Goal: Transaction & Acquisition: Purchase product/service

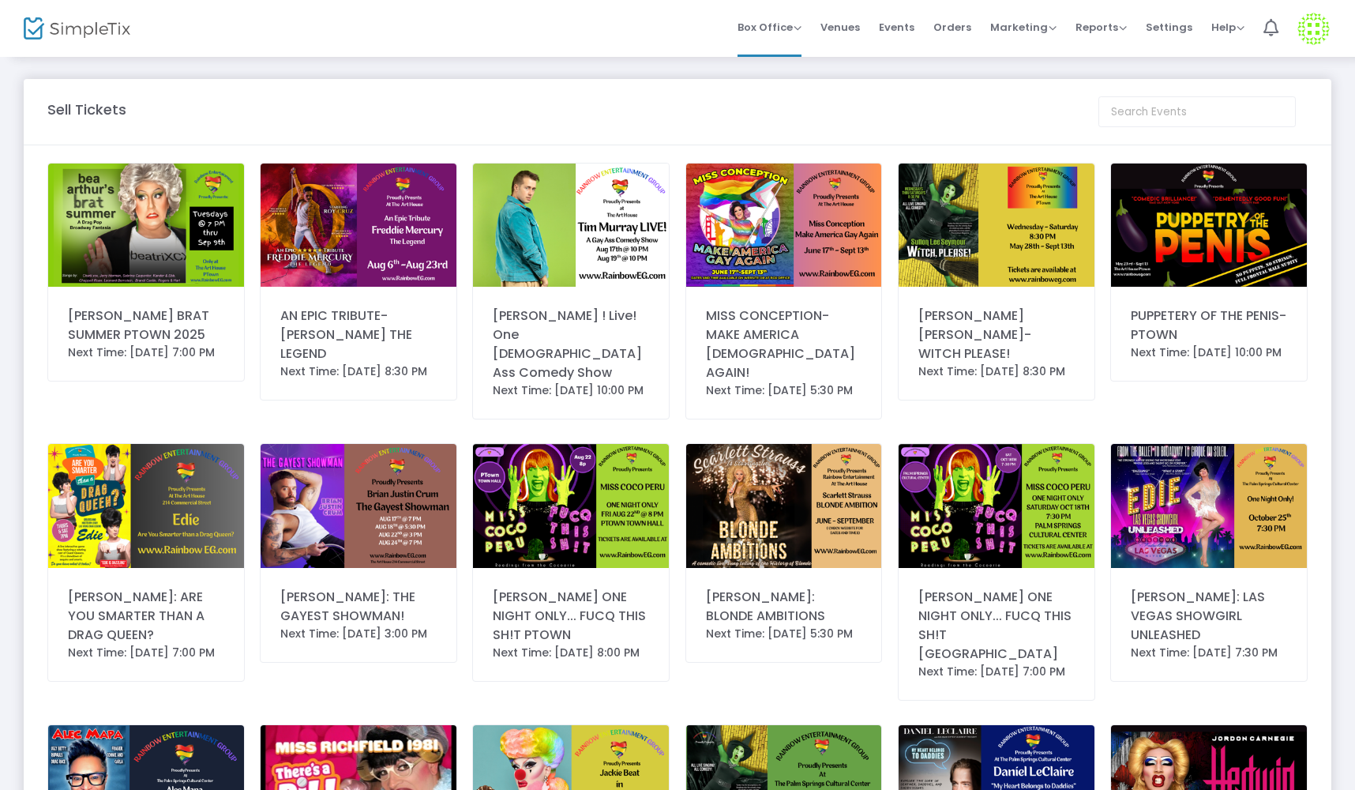
click at [119, 263] on img at bounding box center [146, 225] width 196 height 123
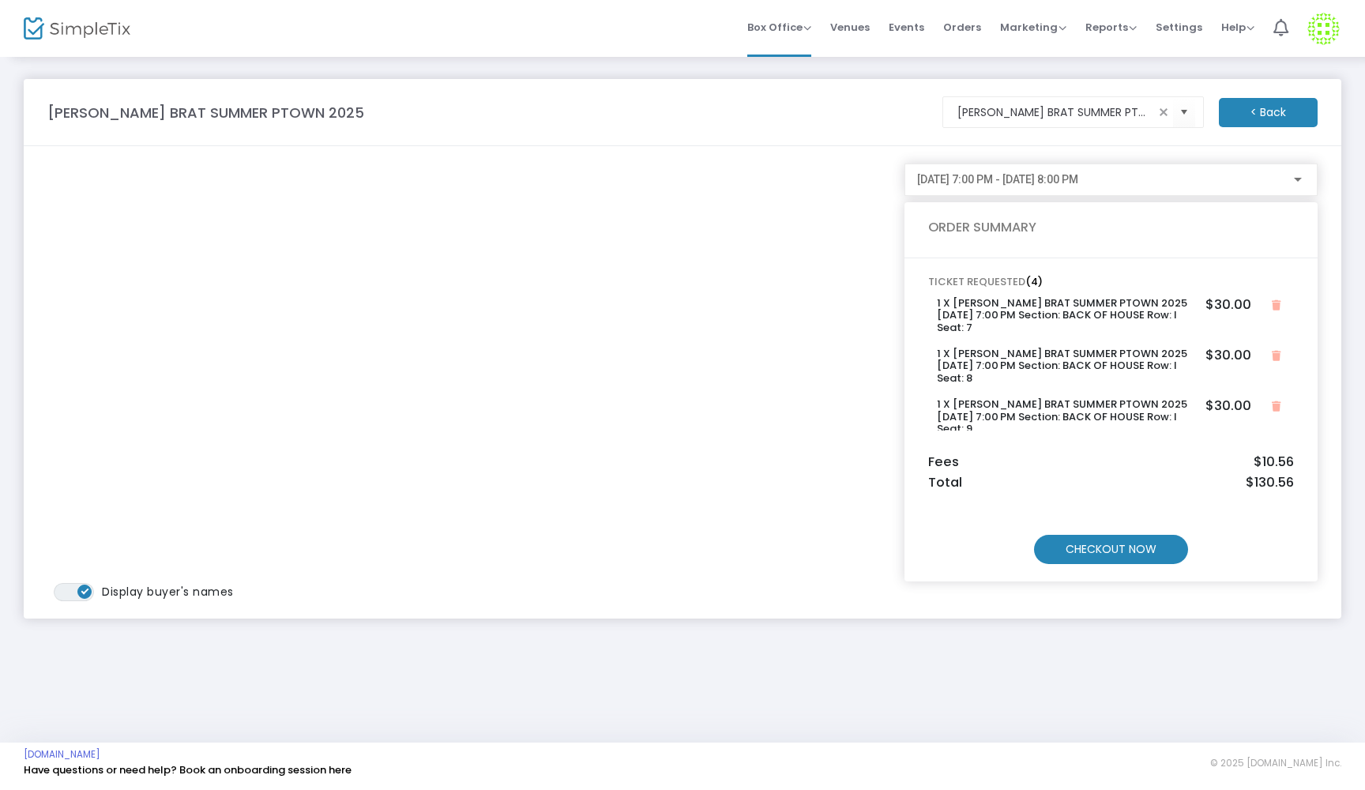
click at [1107, 552] on m-button "CHECKOUT NOW" at bounding box center [1111, 549] width 154 height 29
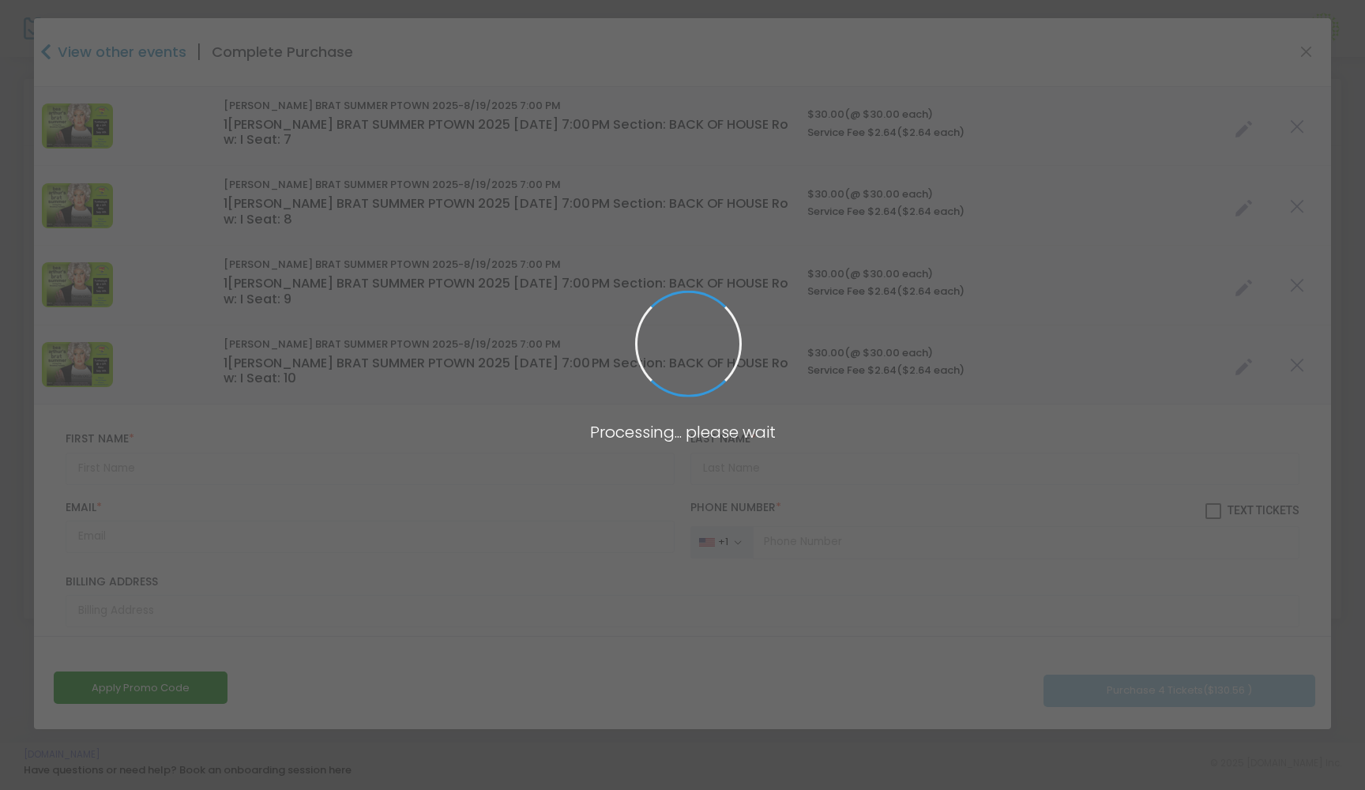
type input "[GEOGRAPHIC_DATA]"
type input "[US_STATE]"
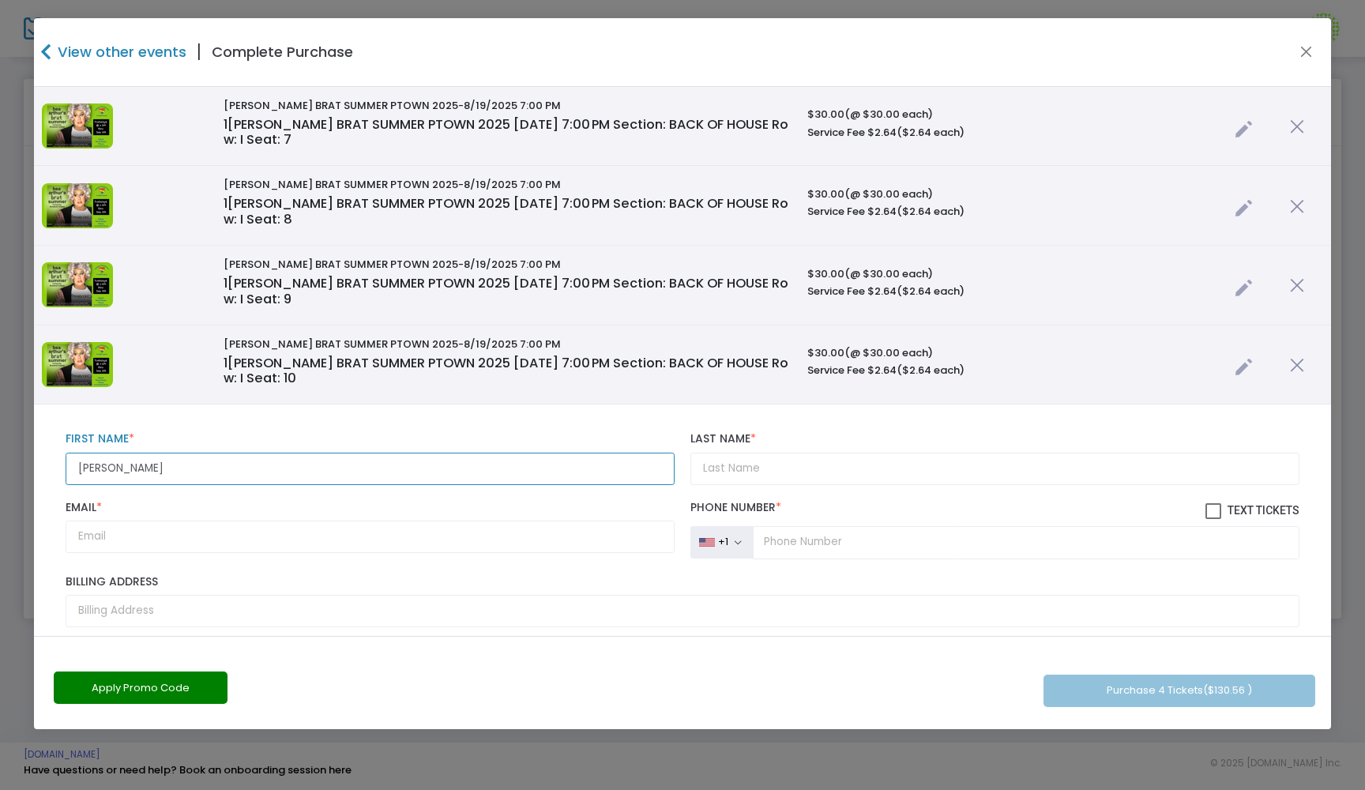
type input "[PERSON_NAME]"
type input "hockens"
type input "[EMAIL_ADDRESS][DOMAIN_NAME]"
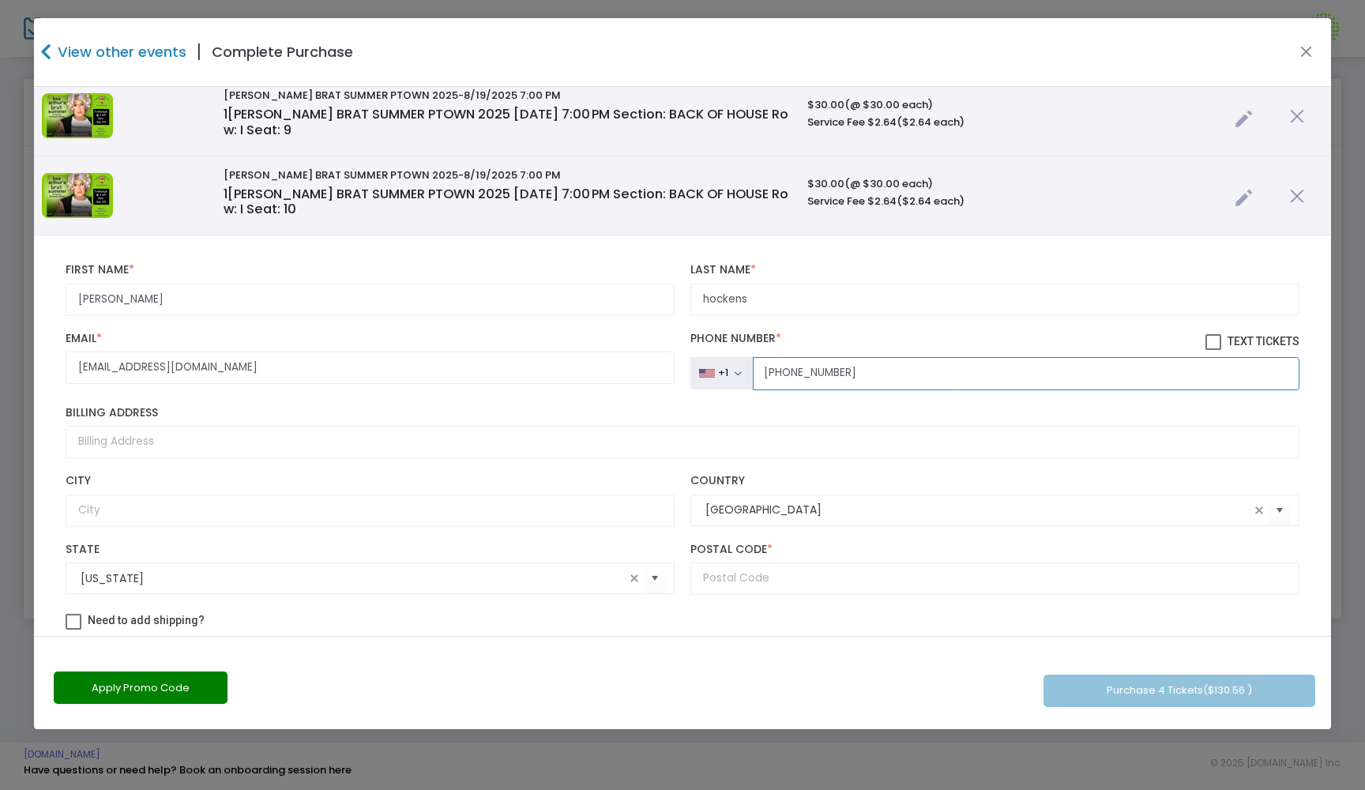
scroll to position [272, 0]
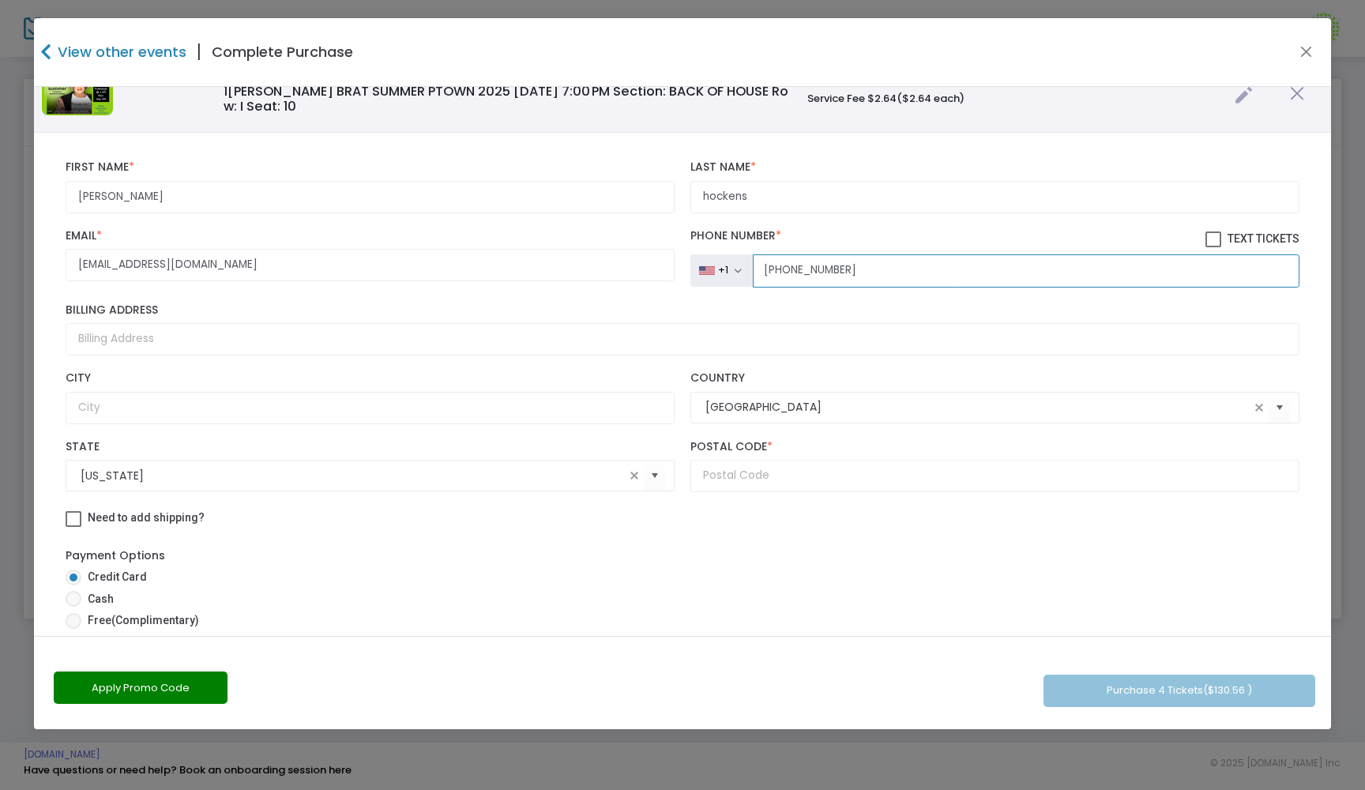
type input "[PHONE_NUMBER]"
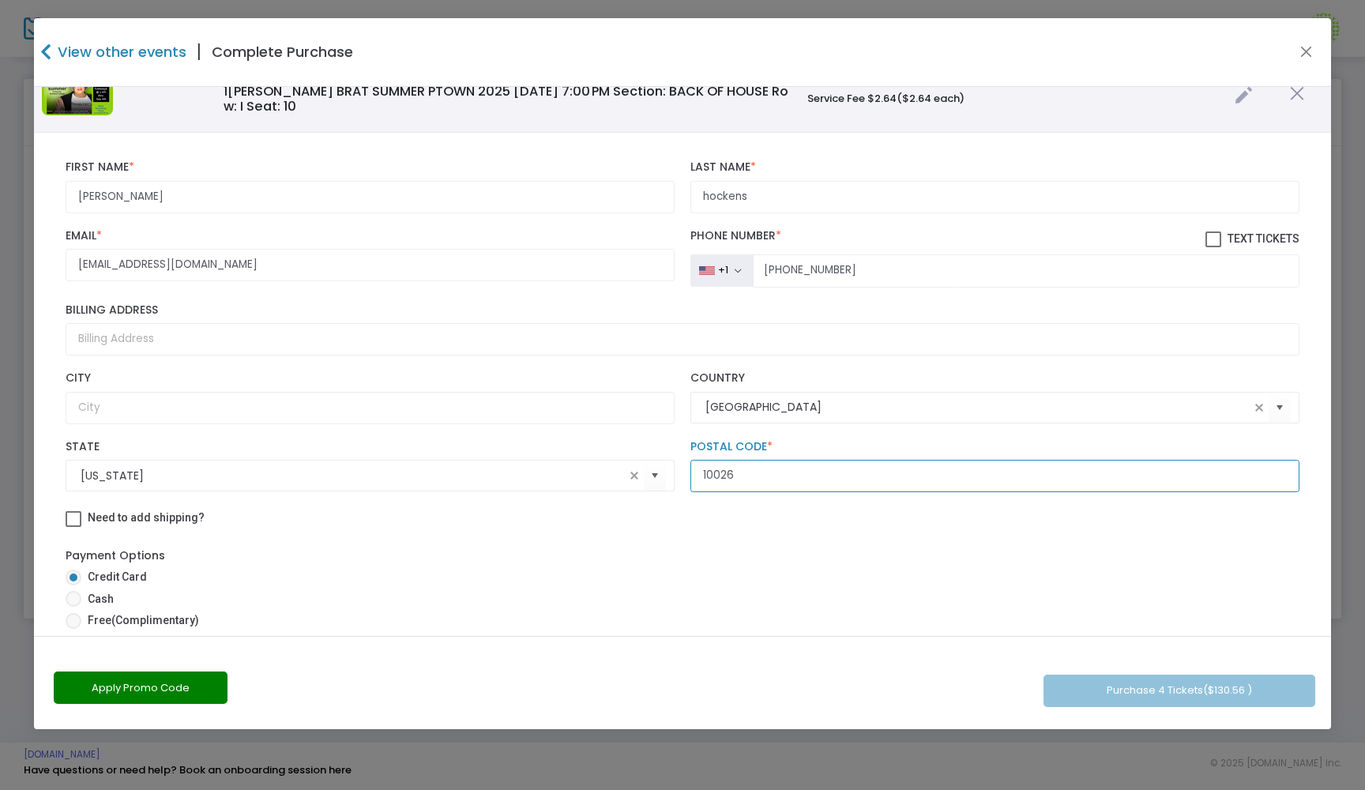
scroll to position [408, 0]
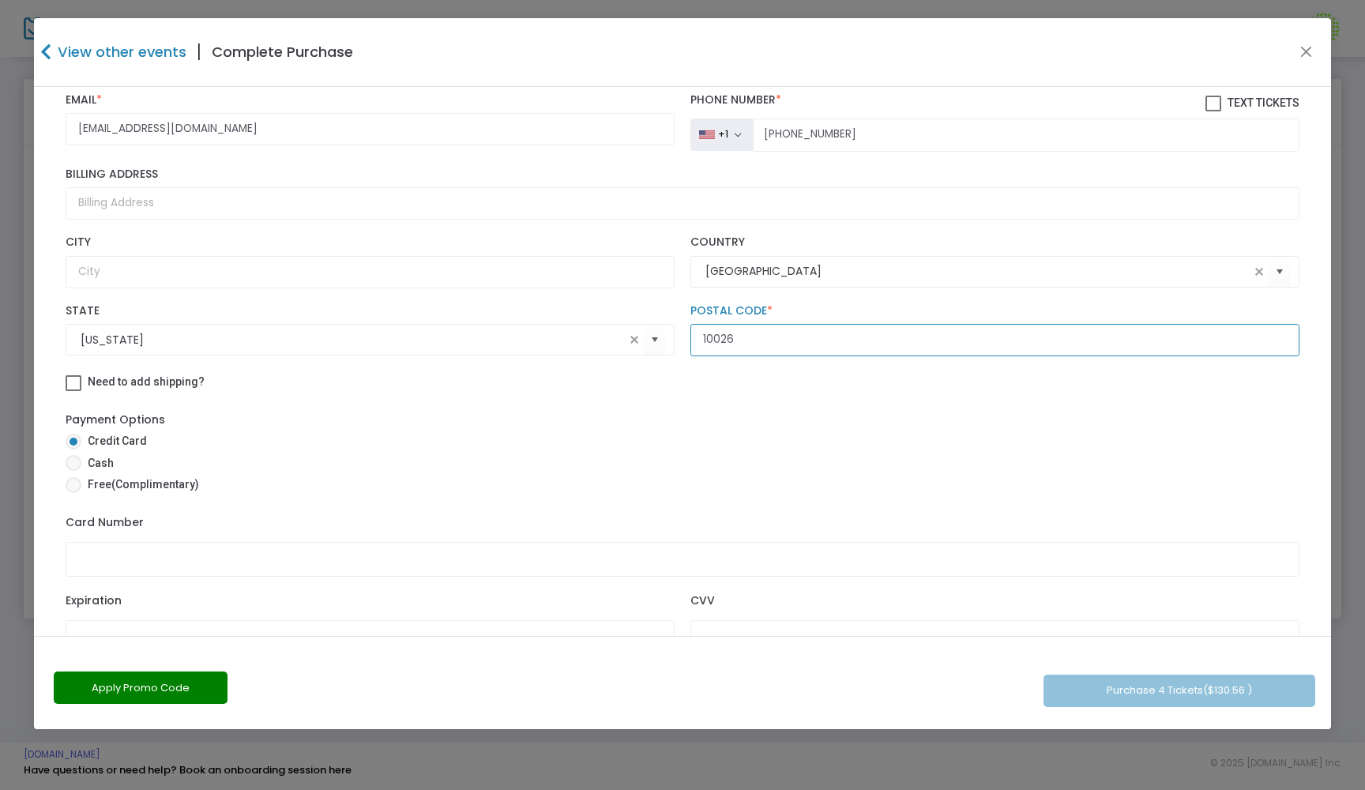
type input "10026"
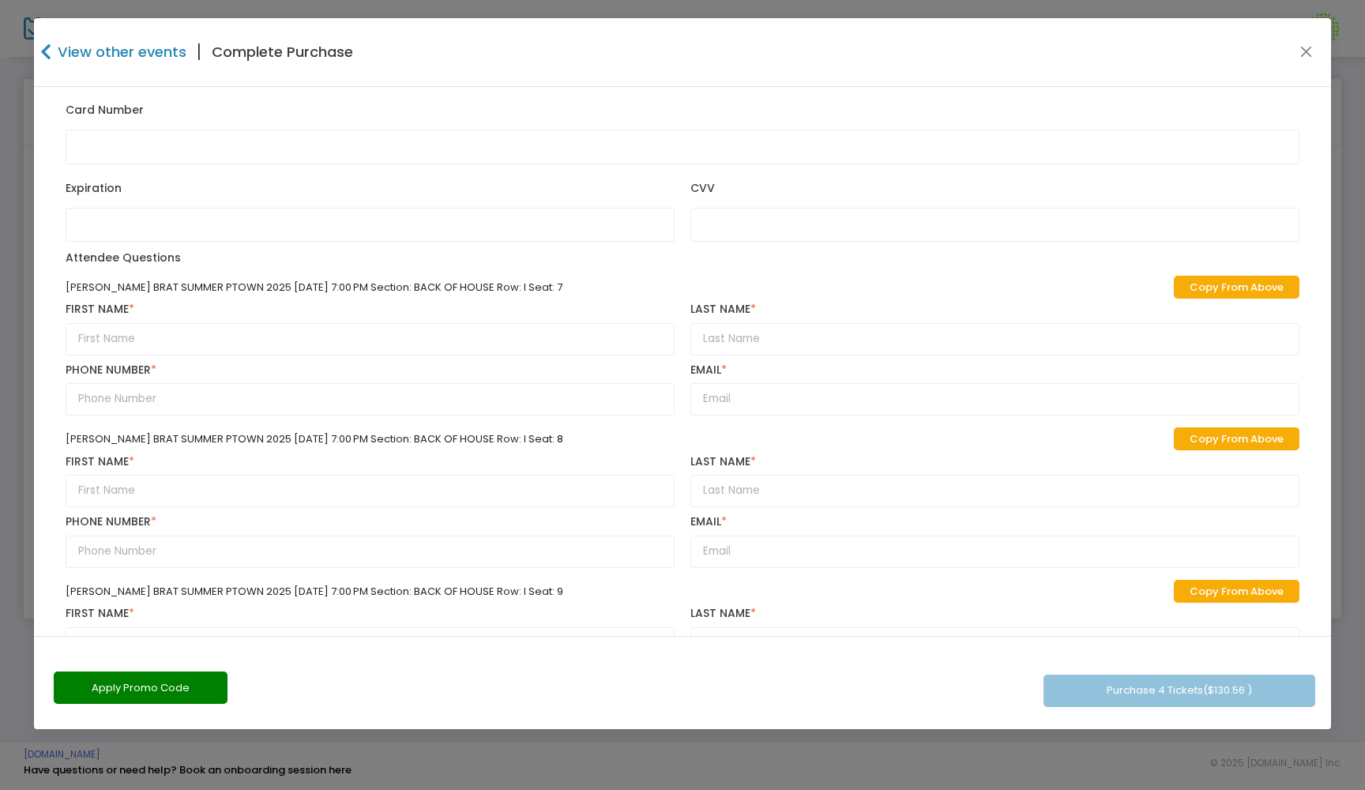
scroll to position [840, 0]
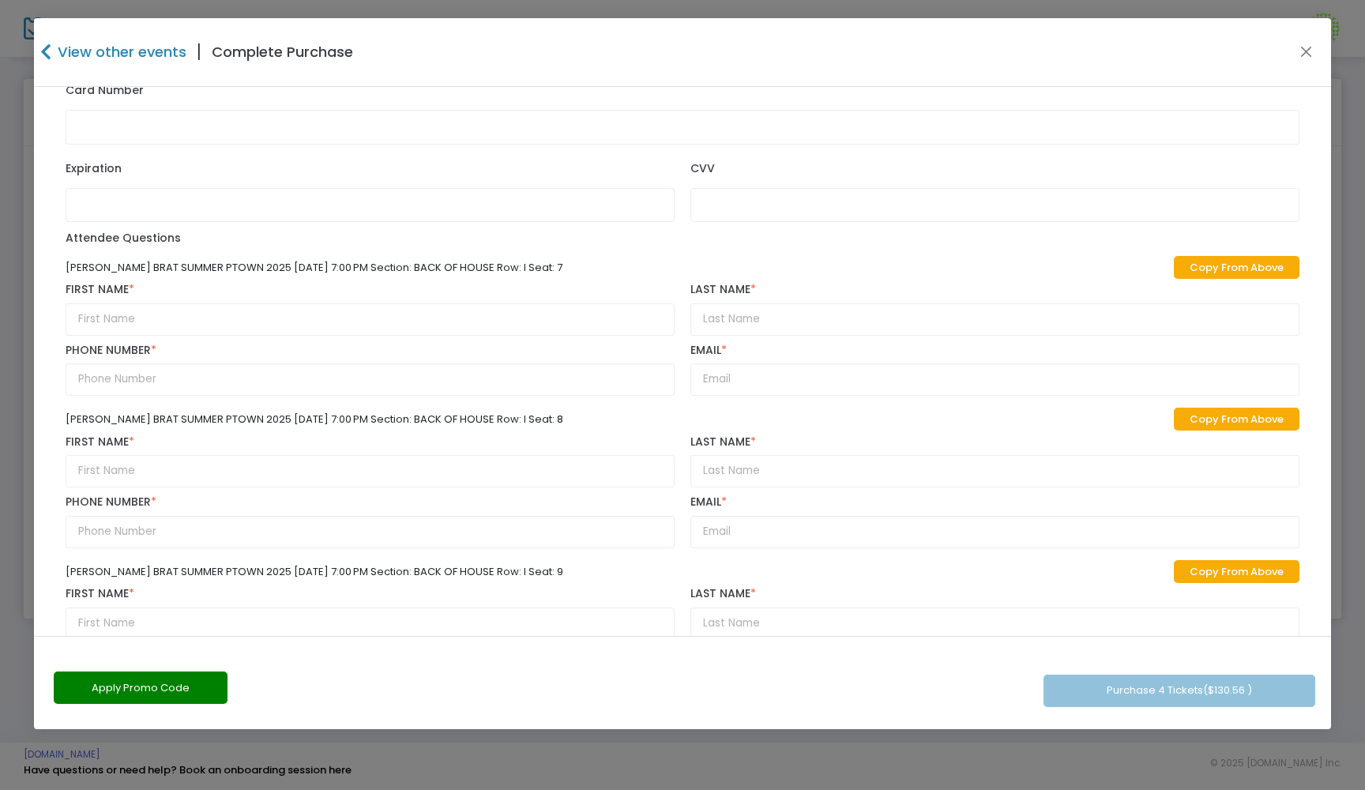
click at [1245, 273] on link "Copy From Above" at bounding box center [1237, 267] width 126 height 23
type input "[PERSON_NAME]"
type input "hockens"
type input "[PHONE_NUMBER]"
type input "[EMAIL_ADDRESS][DOMAIN_NAME]"
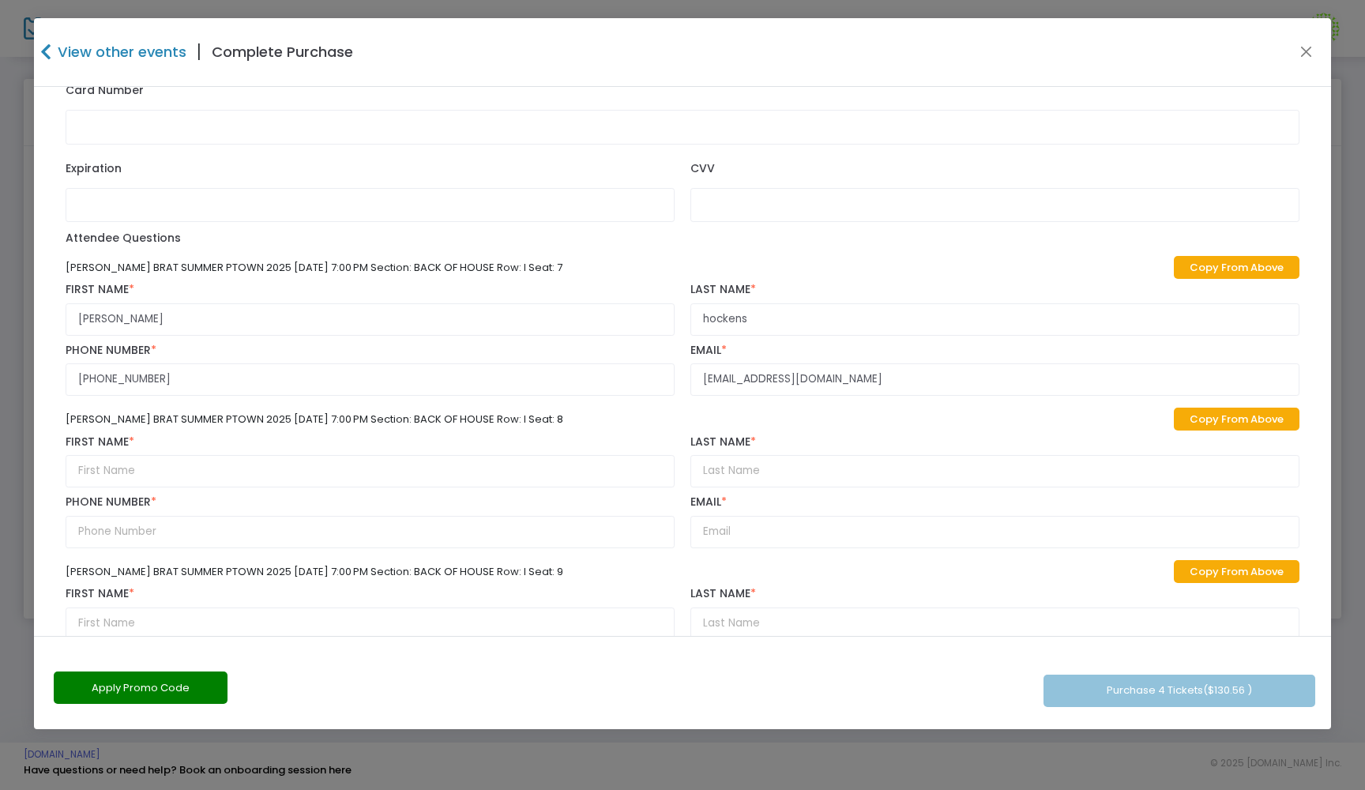
click at [1213, 427] on link "Copy From Above" at bounding box center [1237, 419] width 126 height 23
type input "[PERSON_NAME]"
type input "hockens"
type input "[PHONE_NUMBER]"
type input "[EMAIL_ADDRESS][DOMAIN_NAME]"
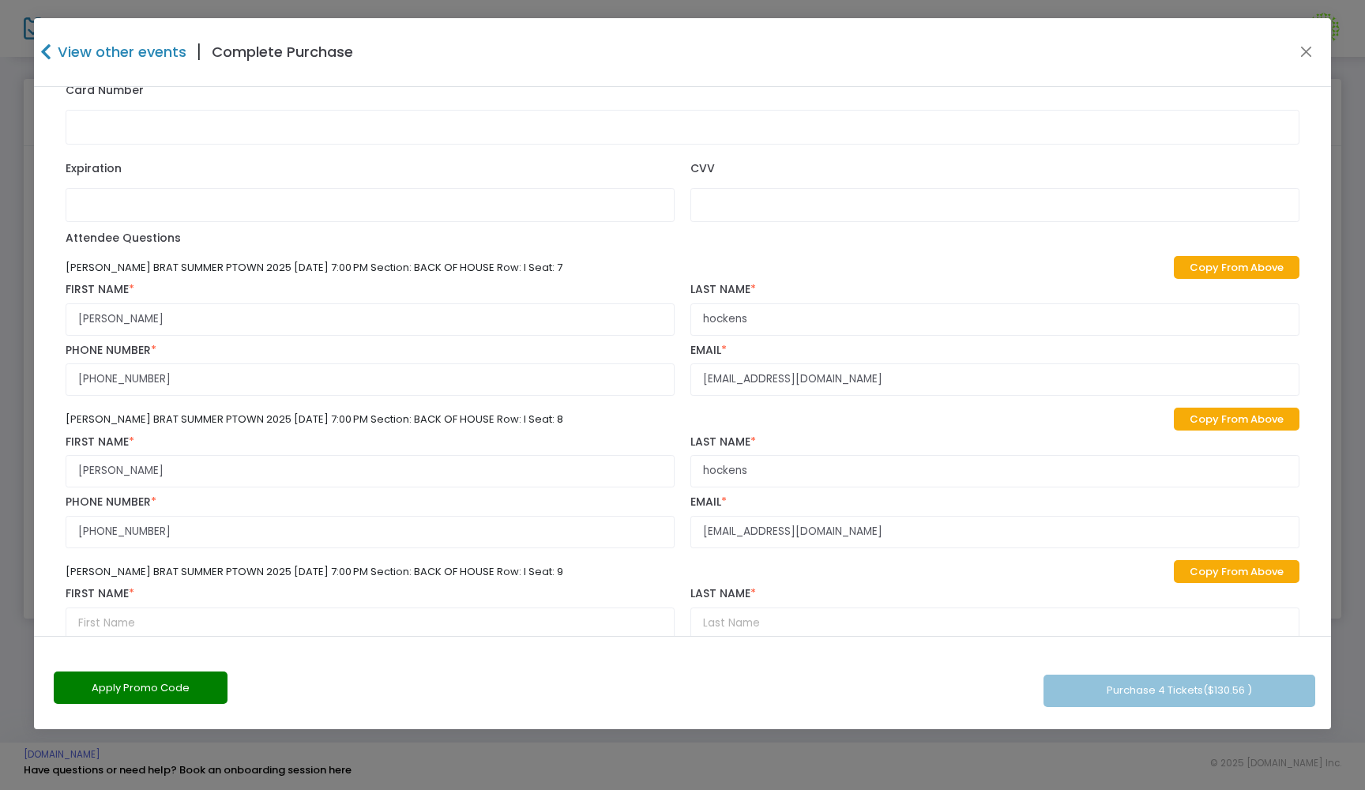
click at [1209, 578] on link "Copy From Above" at bounding box center [1237, 571] width 126 height 23
type input "[PERSON_NAME]"
type input "hockens"
type input "[PHONE_NUMBER]"
type input "[EMAIL_ADDRESS][DOMAIN_NAME]"
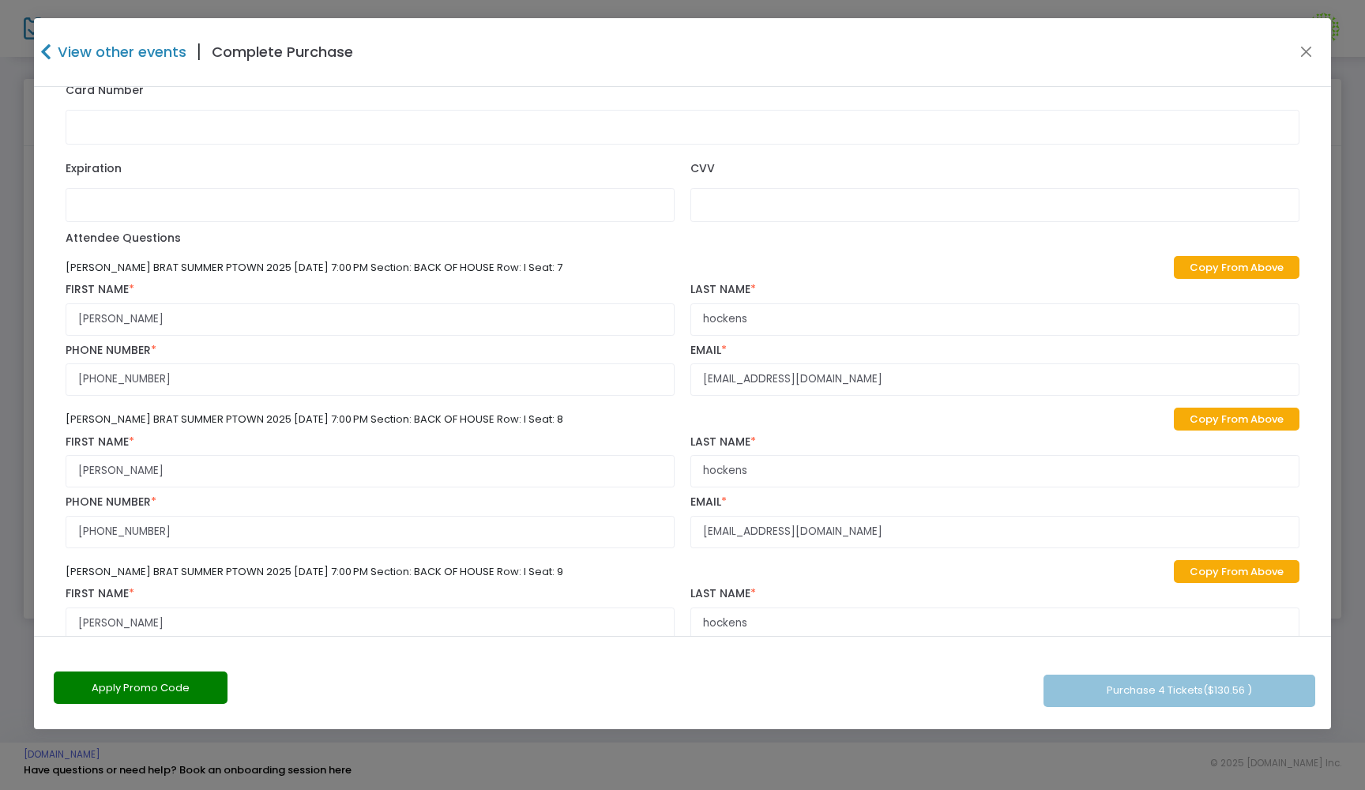
click at [1209, 583] on link "Copy From Above" at bounding box center [1237, 571] width 126 height 23
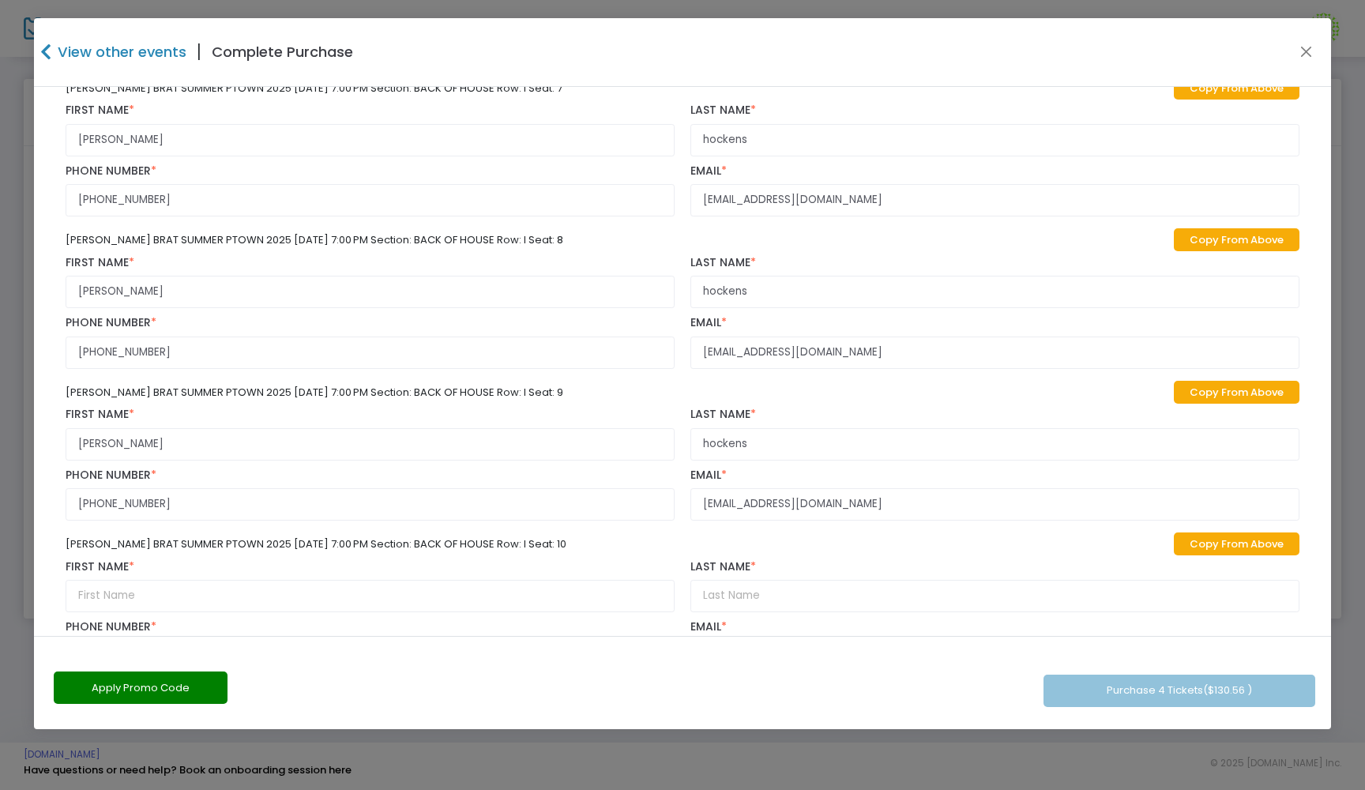
scroll to position [1028, 0]
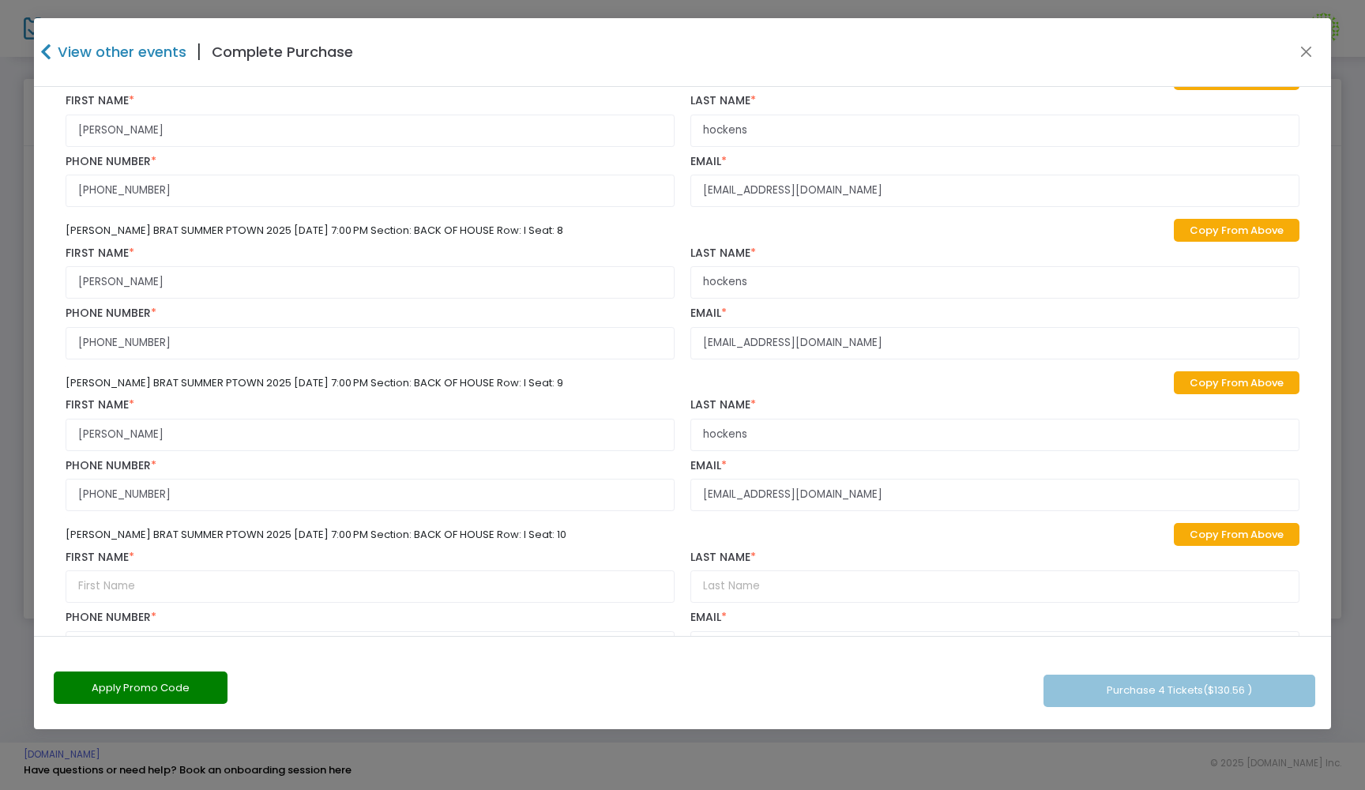
click at [1219, 546] on link "Copy From Above" at bounding box center [1237, 534] width 126 height 23
type input "[PERSON_NAME]"
type input "hockens"
type input "[PHONE_NUMBER]"
type input "[EMAIL_ADDRESS][DOMAIN_NAME]"
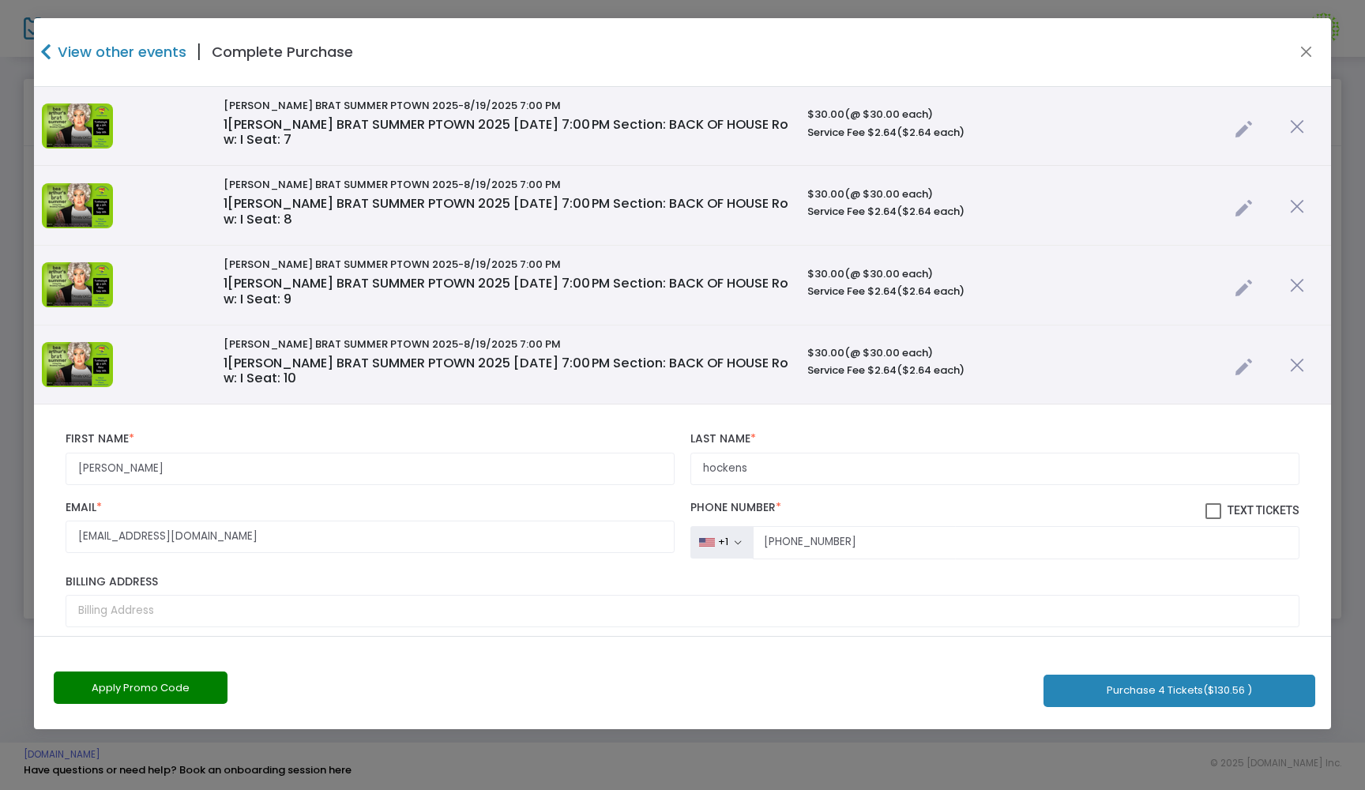
scroll to position [0, 0]
click at [1205, 509] on span at bounding box center [1213, 511] width 16 height 16
click at [1213, 519] on input "Text Tickets" at bounding box center [1213, 519] width 1 height 1
checkbox input "true"
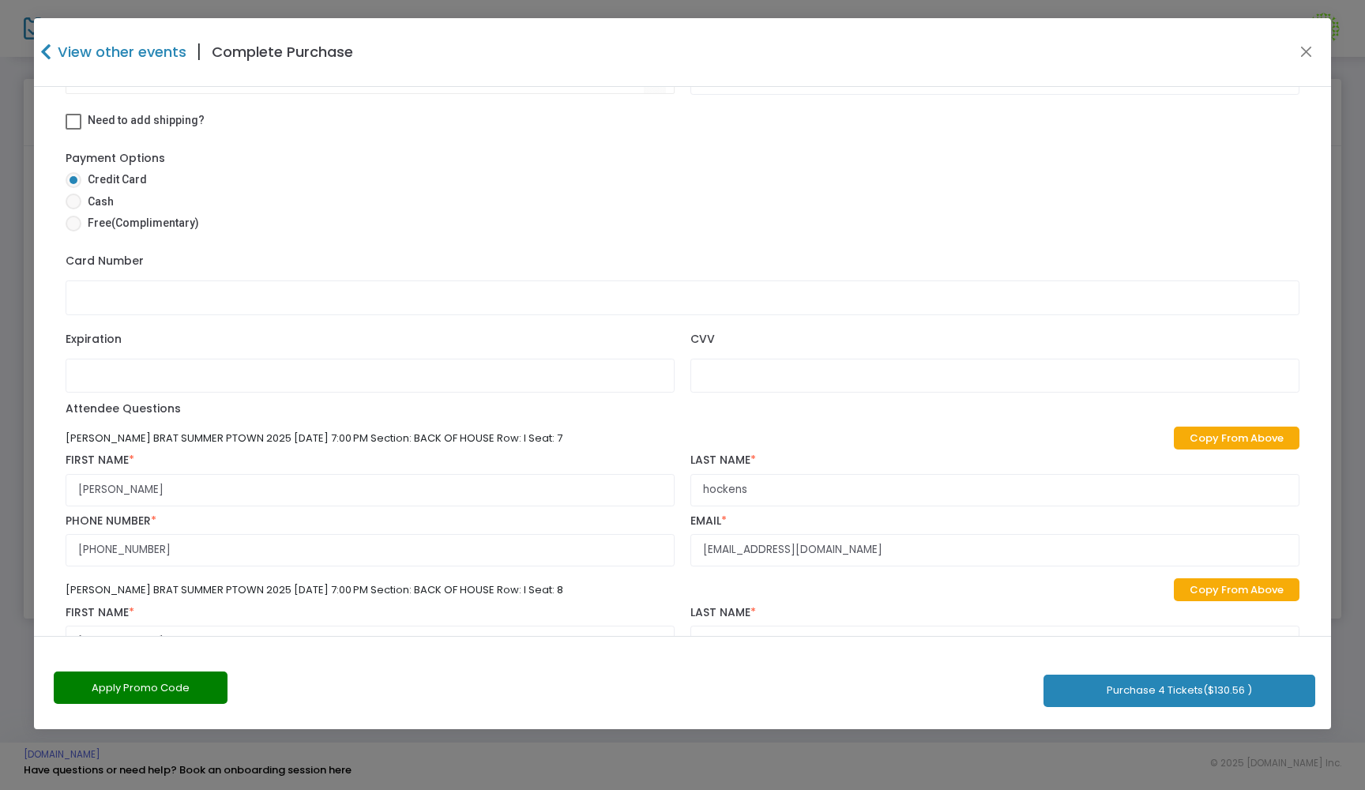
scroll to position [673, 0]
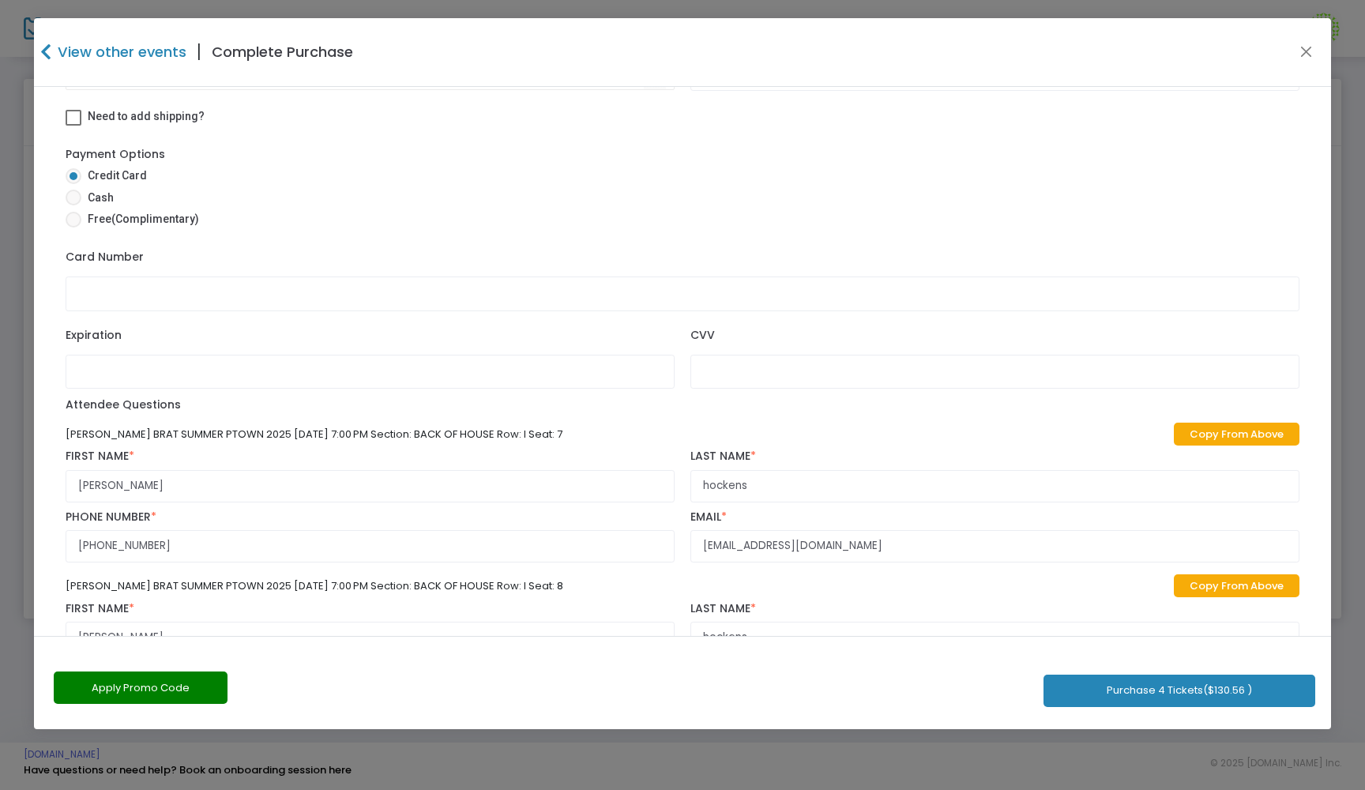
click at [1160, 700] on button "Purchase 4 Tickets ($130.56 )" at bounding box center [1179, 691] width 272 height 32
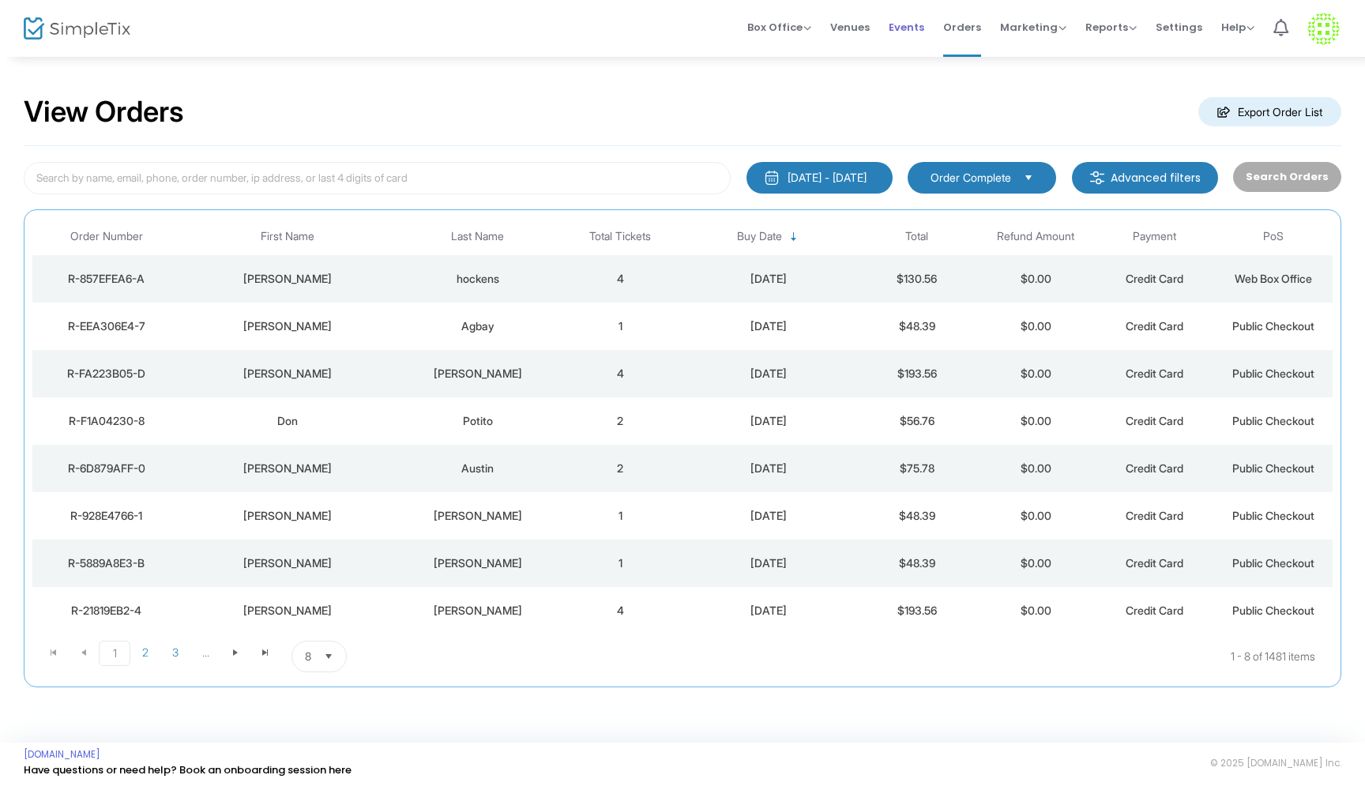
click at [908, 31] on span "Events" at bounding box center [907, 27] width 36 height 40
